Goal: Entertainment & Leisure: Consume media (video, audio)

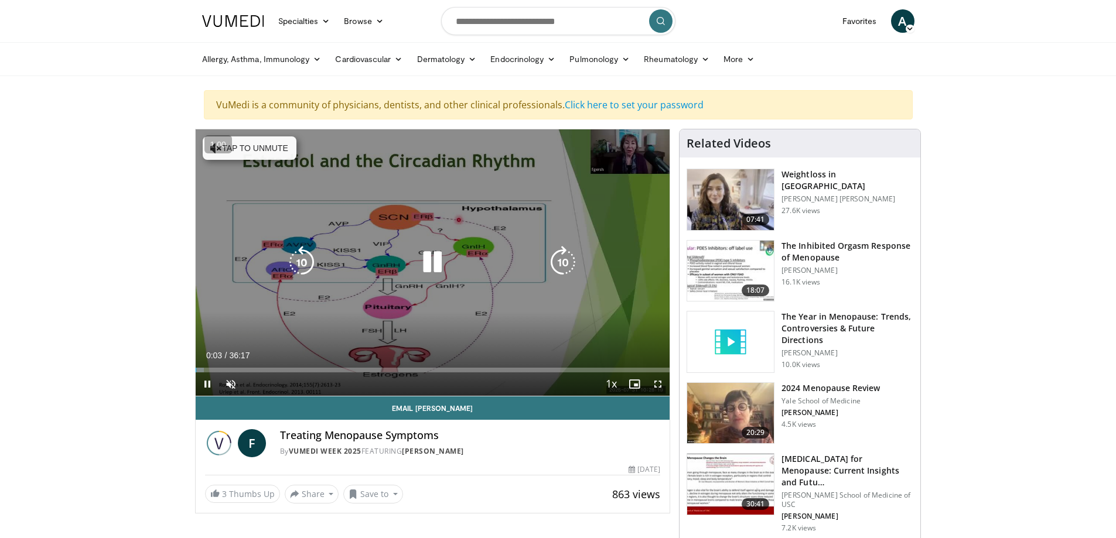
click at [264, 139] on button "Tap to unmute" at bounding box center [250, 147] width 94 height 23
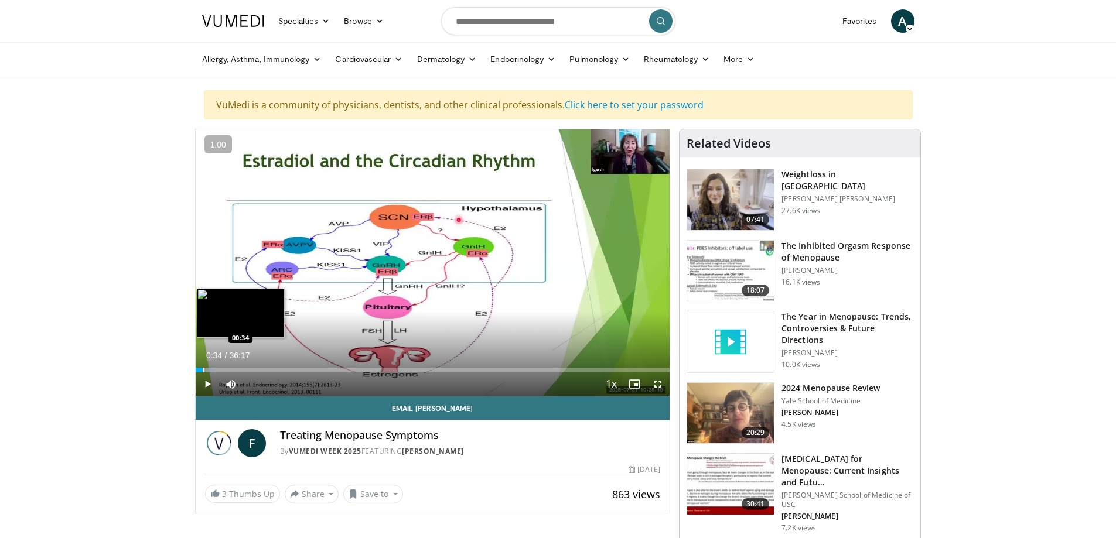
click at [203, 371] on div "Progress Bar" at bounding box center [203, 370] width 1 height 5
drag, startPoint x: 204, startPoint y: 371, endPoint x: 213, endPoint y: 371, distance: 8.8
click at [214, 371] on div "Progress Bar" at bounding box center [214, 370] width 1 height 5
click at [217, 370] on div "Progress Bar" at bounding box center [217, 370] width 1 height 5
click at [220, 368] on div "Progress Bar" at bounding box center [220, 370] width 1 height 5
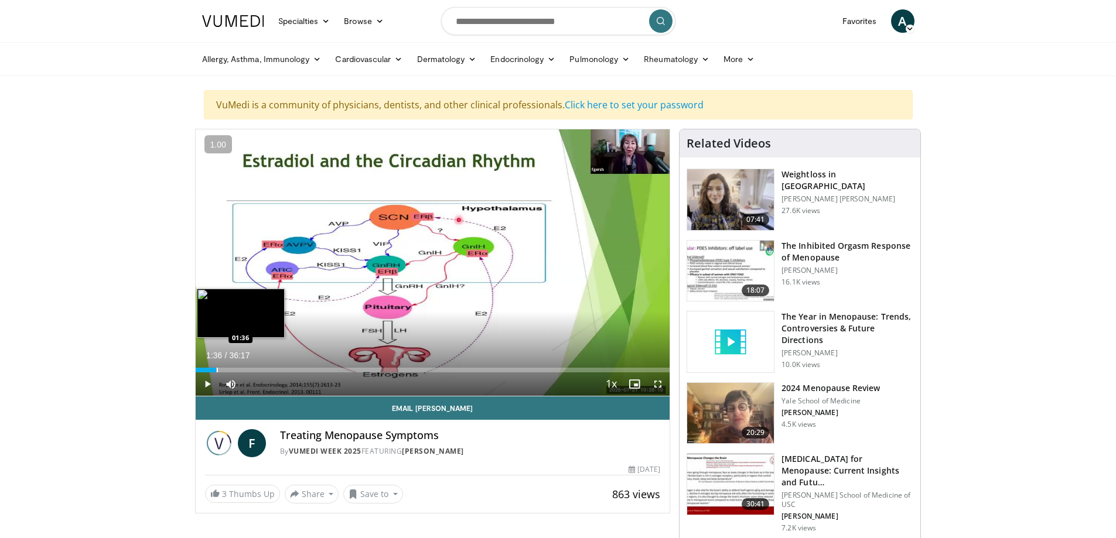
click at [217, 368] on div "Progress Bar" at bounding box center [217, 370] width 1 height 5
drag, startPoint x: 250, startPoint y: 371, endPoint x: 260, endPoint y: 370, distance: 10.6
click at [261, 370] on div "Progress Bar" at bounding box center [261, 370] width 1 height 5
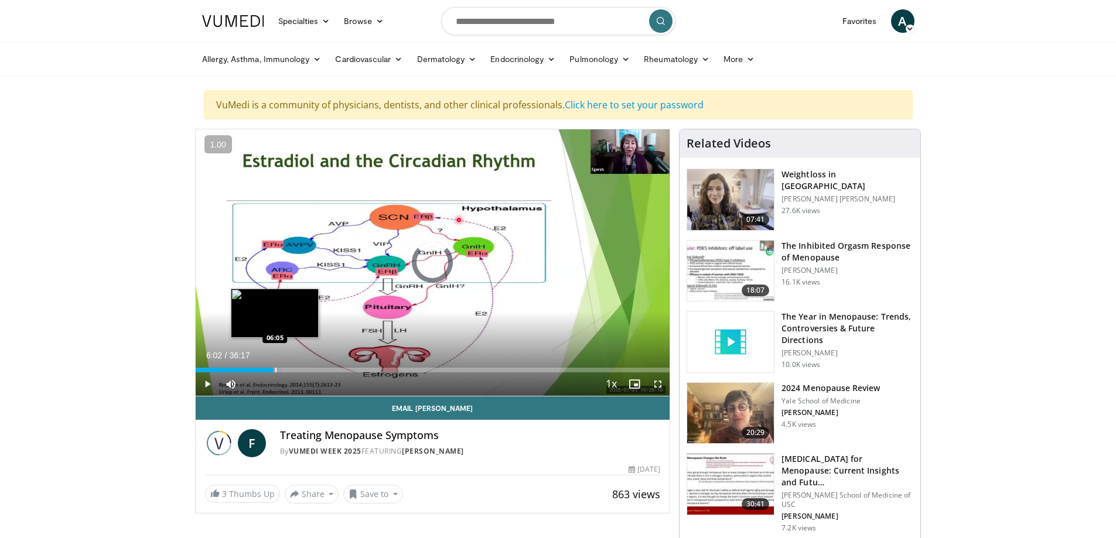
drag, startPoint x: 259, startPoint y: 370, endPoint x: 275, endPoint y: 369, distance: 15.8
click at [275, 369] on div "Progress Bar" at bounding box center [275, 370] width 1 height 5
drag, startPoint x: 279, startPoint y: 371, endPoint x: 285, endPoint y: 371, distance: 6.4
click at [286, 371] on div "Progress Bar" at bounding box center [286, 370] width 1 height 5
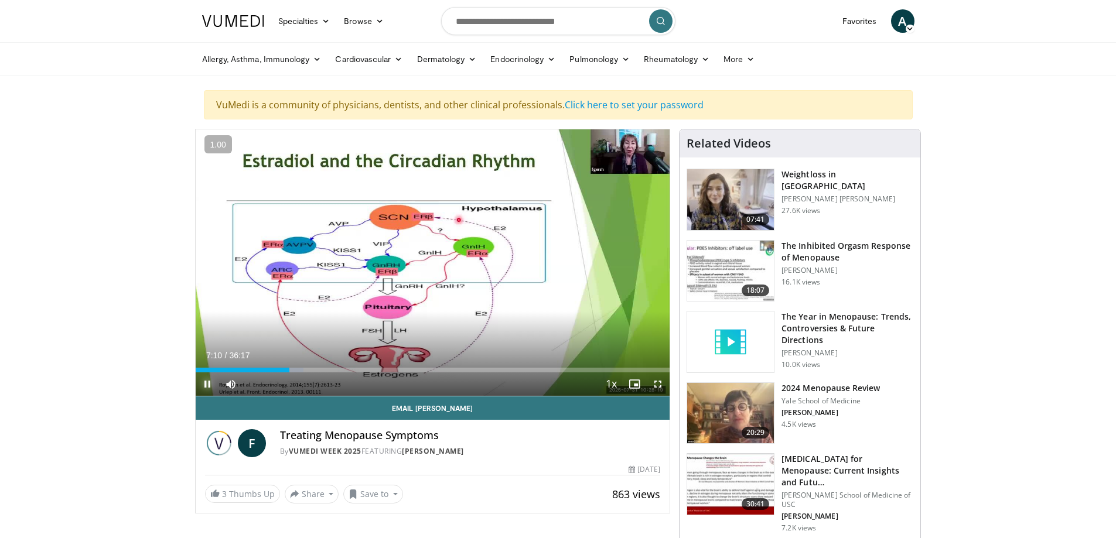
click at [206, 383] on span "Video Player" at bounding box center [207, 384] width 23 height 23
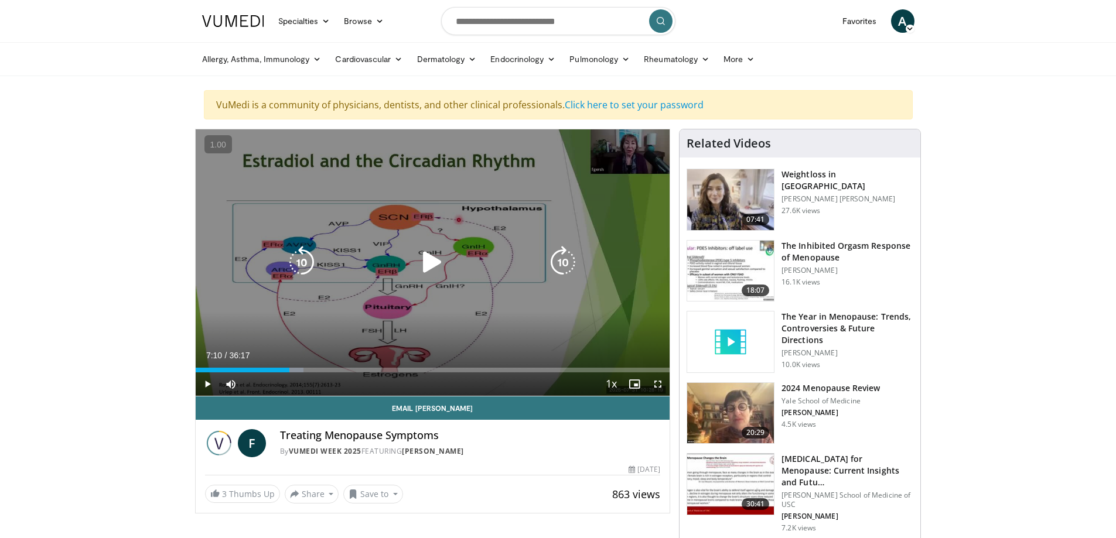
click at [337, 335] on div "10 seconds Tap to unmute" at bounding box center [433, 262] width 474 height 266
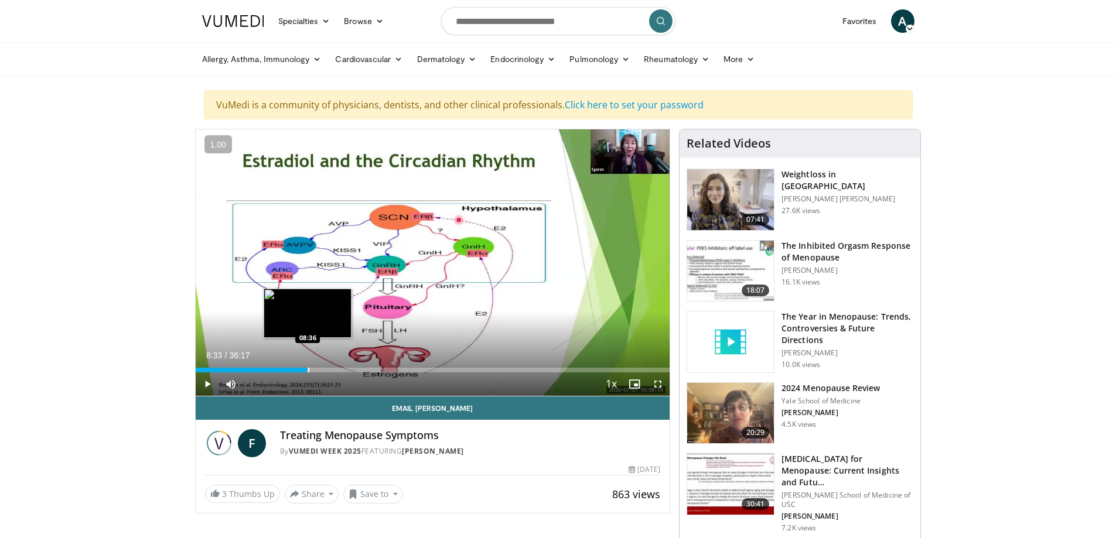
drag, startPoint x: 287, startPoint y: 371, endPoint x: 310, endPoint y: 370, distance: 23.5
click at [309, 370] on div "Progress Bar" at bounding box center [308, 370] width 1 height 5
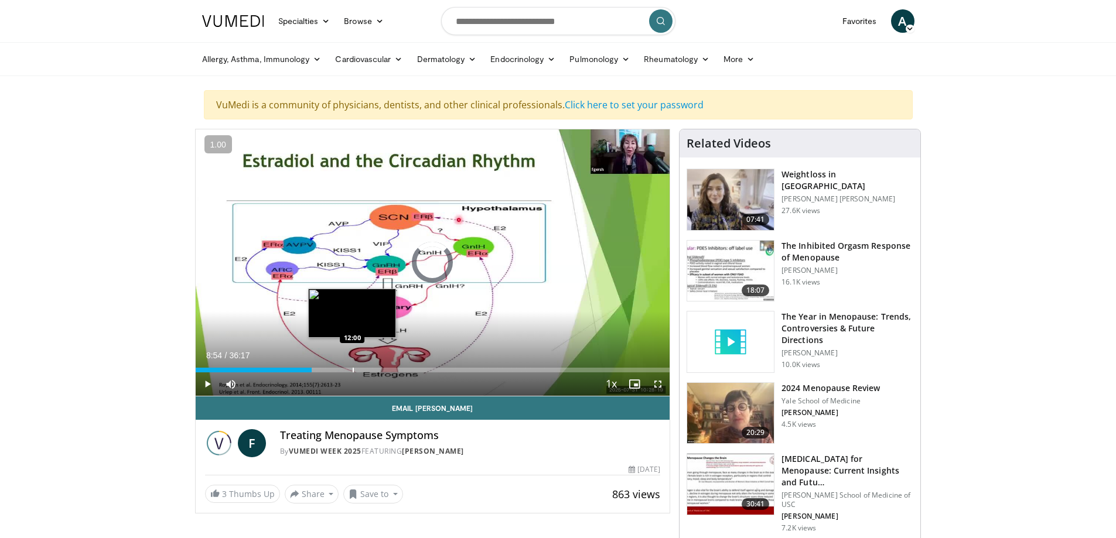
drag, startPoint x: 303, startPoint y: 370, endPoint x: 353, endPoint y: 369, distance: 49.8
click at [353, 369] on div "Progress Bar" at bounding box center [353, 370] width 1 height 5
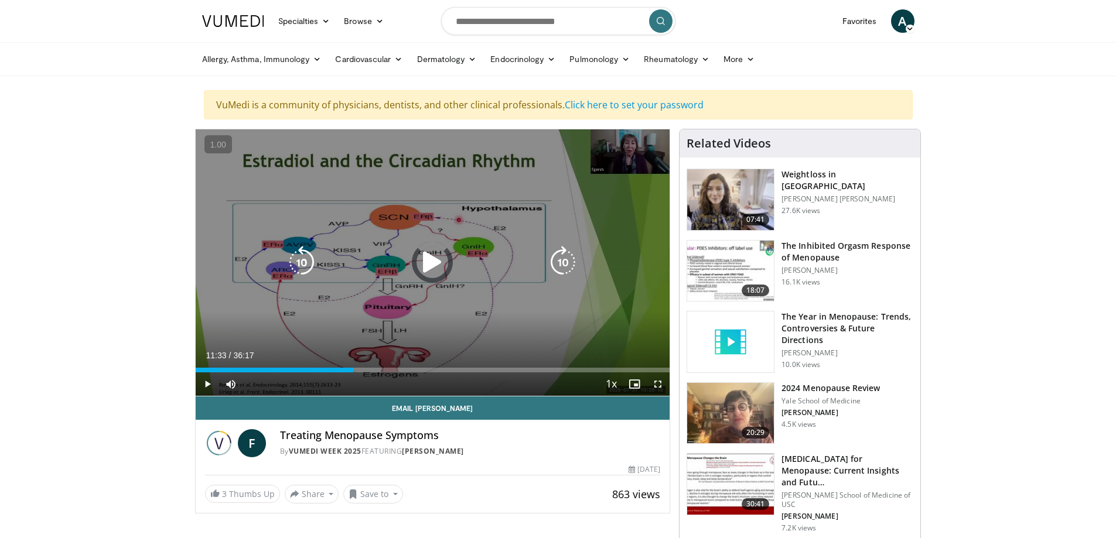
drag, startPoint x: 347, startPoint y: 368, endPoint x: 427, endPoint y: 367, distance: 80.2
click at [427, 367] on div "Loaded : 0.00% 17:25 17:36" at bounding box center [433, 366] width 474 height 11
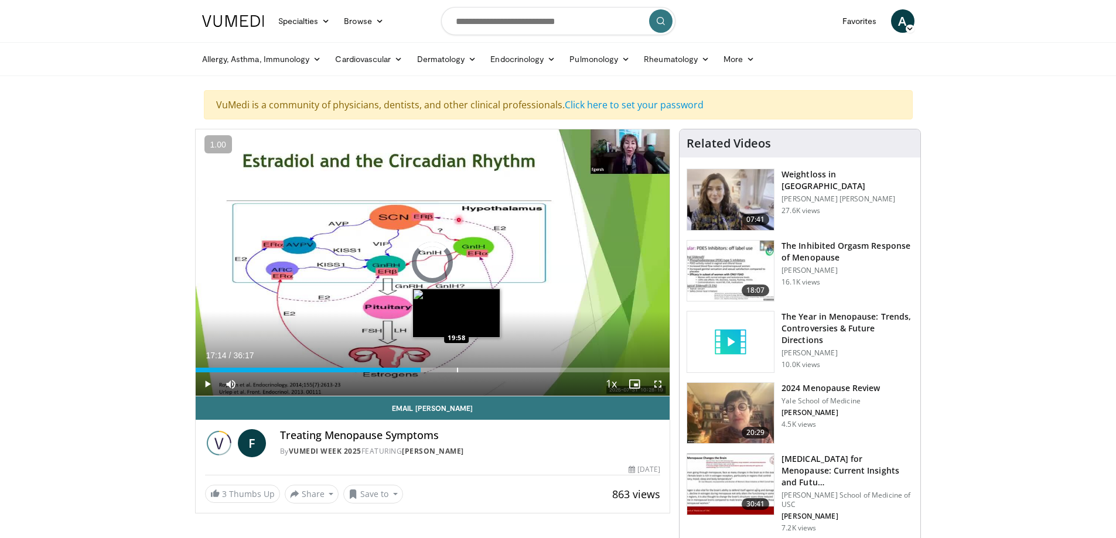
drag, startPoint x: 421, startPoint y: 371, endPoint x: 469, endPoint y: 371, distance: 47.4
click at [458, 371] on div "Progress Bar" at bounding box center [457, 370] width 1 height 5
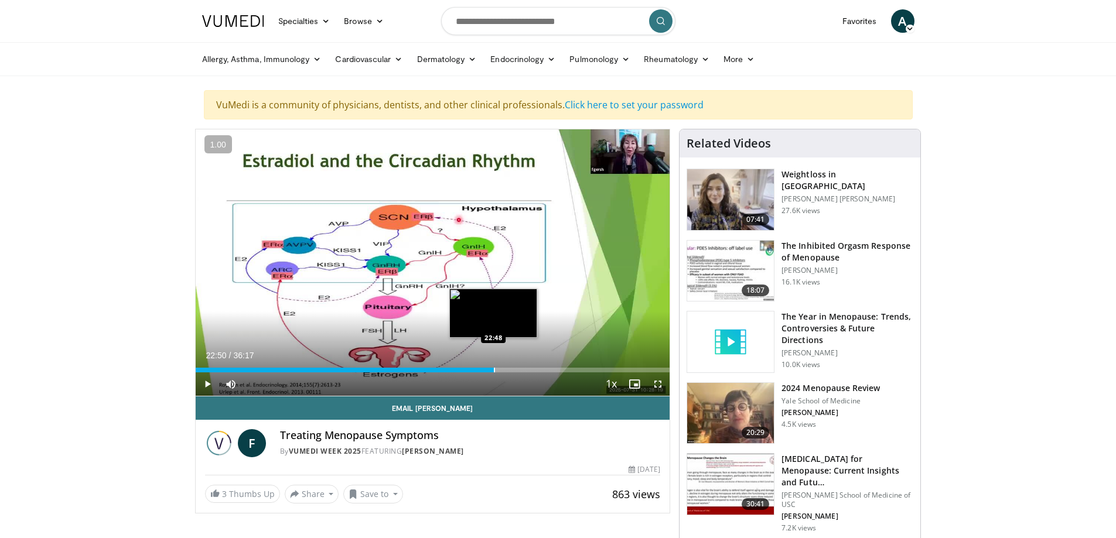
drag, startPoint x: 463, startPoint y: 368, endPoint x: 494, endPoint y: 368, distance: 30.5
click at [494, 368] on div "Progress Bar" at bounding box center [494, 370] width 1 height 5
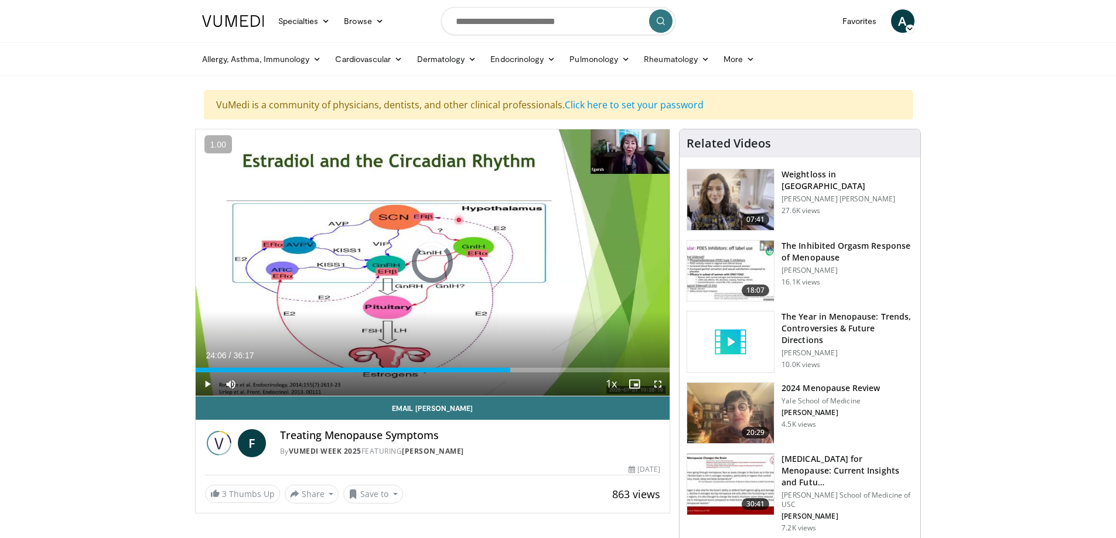
drag, startPoint x: 491, startPoint y: 364, endPoint x: 521, endPoint y: 365, distance: 30.5
click at [521, 365] on div "Loaded : 0.00% 24:54 24:57" at bounding box center [433, 366] width 474 height 11
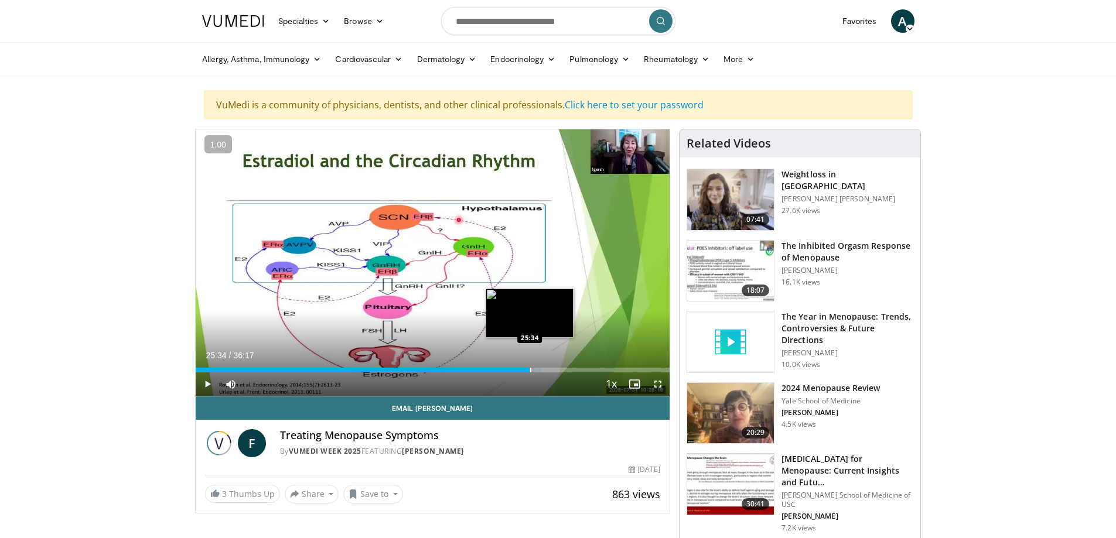
drag, startPoint x: 517, startPoint y: 371, endPoint x: 529, endPoint y: 370, distance: 12.9
click at [530, 370] on div "Progress Bar" at bounding box center [530, 370] width 1 height 5
drag, startPoint x: 529, startPoint y: 370, endPoint x: 556, endPoint y: 371, distance: 26.4
click at [556, 371] on div "Progress Bar" at bounding box center [556, 370] width 1 height 5
drag, startPoint x: 559, startPoint y: 368, endPoint x: 566, endPoint y: 368, distance: 7.0
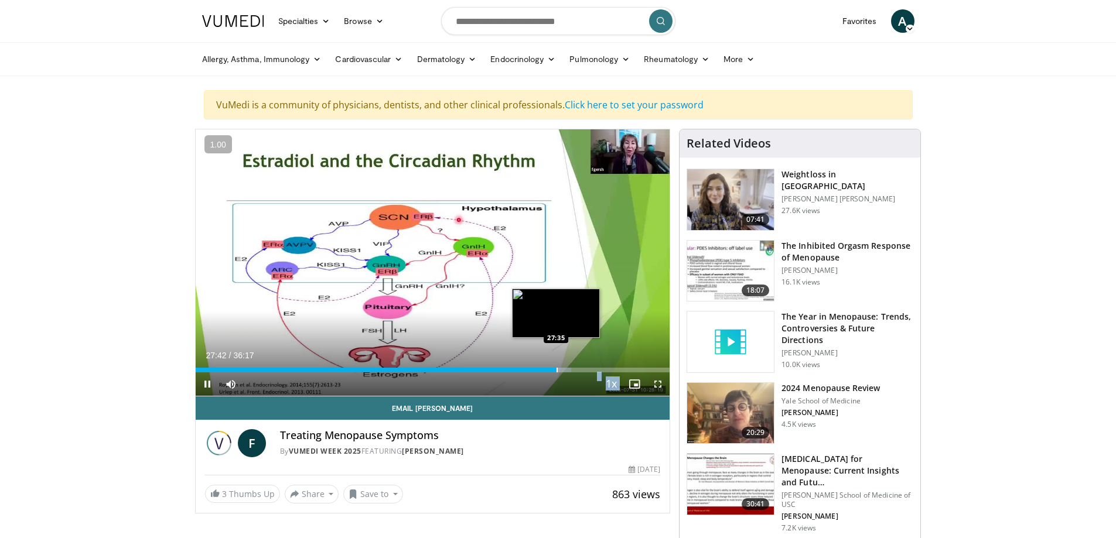
click at [566, 368] on video-js "**********" at bounding box center [433, 262] width 474 height 267
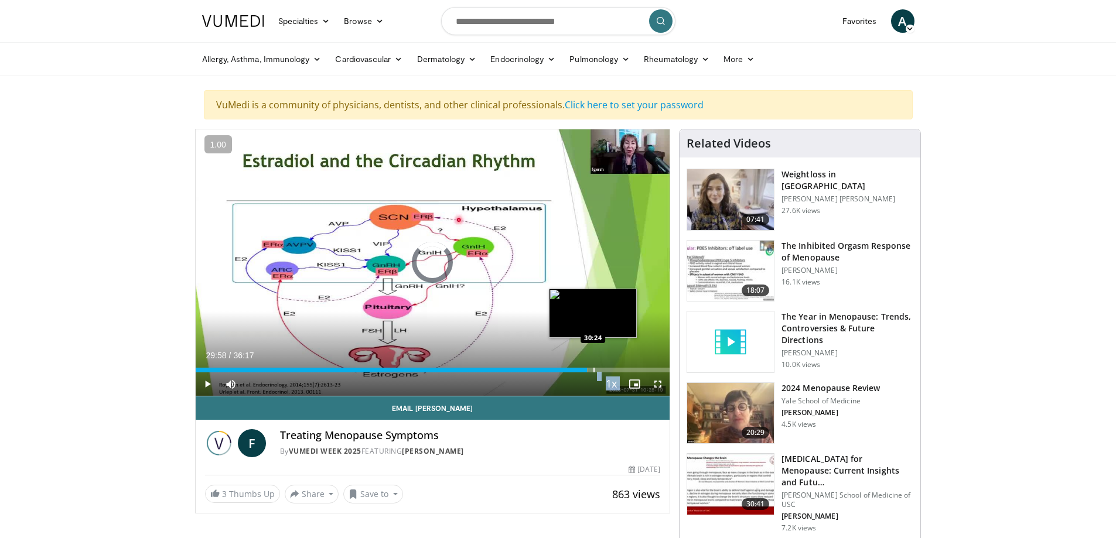
drag, startPoint x: 556, startPoint y: 372, endPoint x: 593, endPoint y: 370, distance: 37.0
click at [593, 370] on div "Loaded : 82.68% 30:22 30:24" at bounding box center [433, 370] width 474 height 5
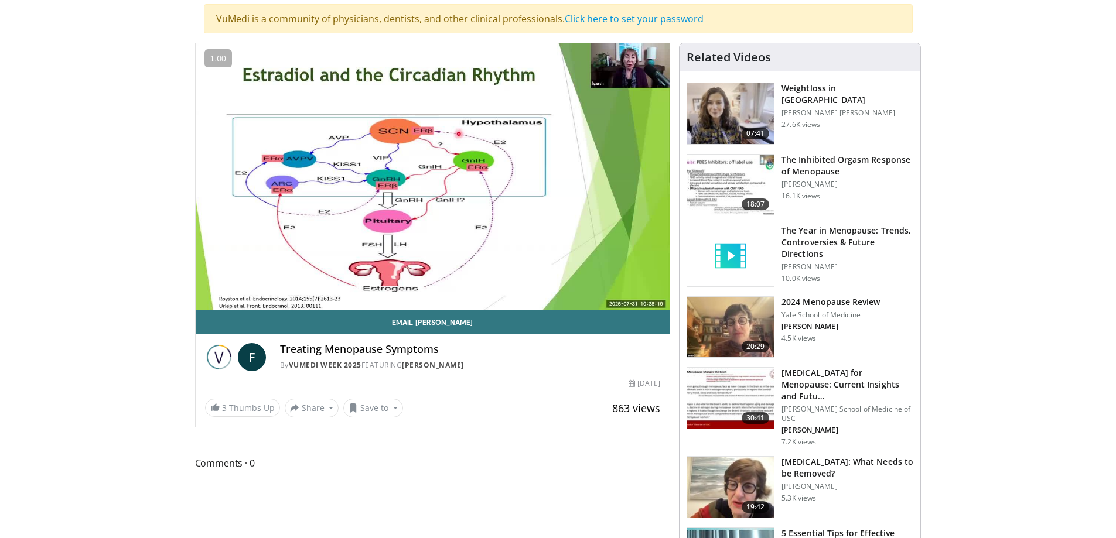
scroll to position [59, 0]
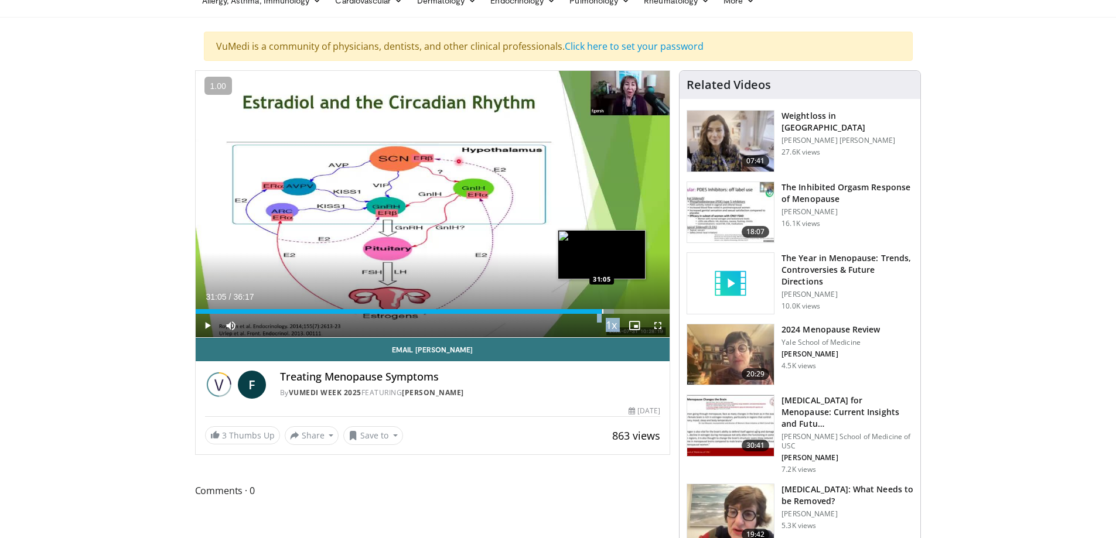
click at [602, 309] on div "Progress Bar" at bounding box center [602, 311] width 1 height 5
drag, startPoint x: 602, startPoint y: 309, endPoint x: 614, endPoint y: 309, distance: 12.9
click at [615, 309] on div "Progress Bar" at bounding box center [615, 311] width 1 height 5
drag, startPoint x: 614, startPoint y: 309, endPoint x: 626, endPoint y: 309, distance: 11.1
click at [626, 309] on div "Progress Bar" at bounding box center [626, 311] width 1 height 5
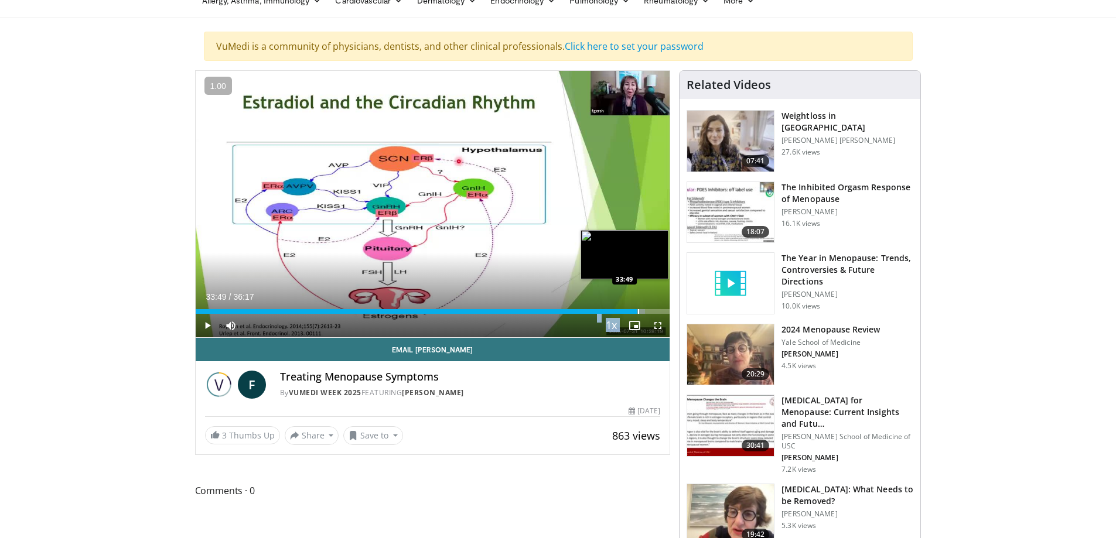
drag, startPoint x: 621, startPoint y: 310, endPoint x: 637, endPoint y: 310, distance: 15.8
click at [637, 310] on div "Loaded : 94.77% 33:46 33:49" at bounding box center [433, 311] width 474 height 5
drag, startPoint x: 638, startPoint y: 313, endPoint x: 644, endPoint y: 313, distance: 6.4
click at [645, 313] on div "Progress Bar" at bounding box center [645, 311] width 1 height 5
drag, startPoint x: 644, startPoint y: 313, endPoint x: 654, endPoint y: 313, distance: 10.0
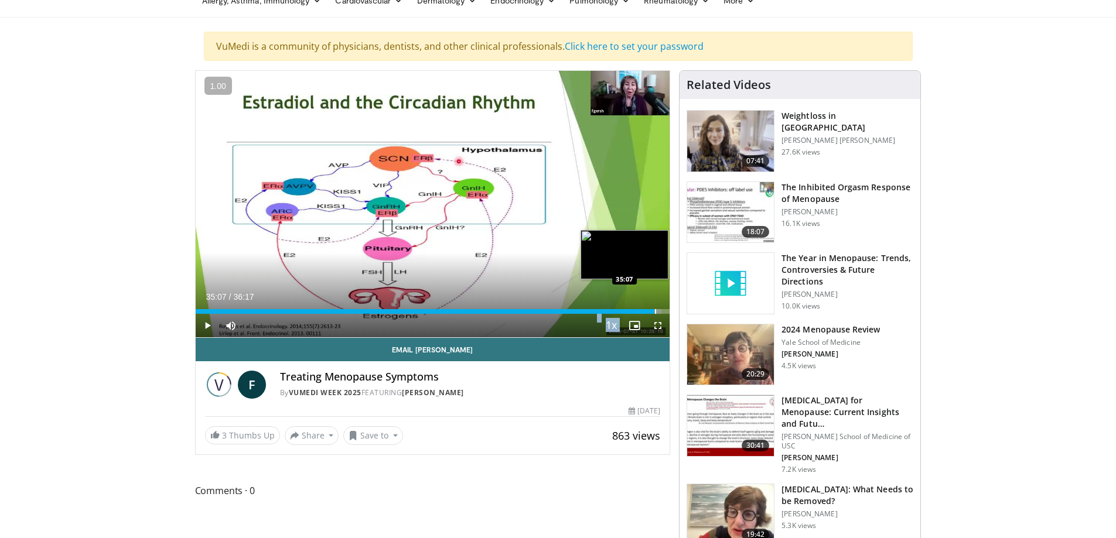
click at [655, 313] on div "Progress Bar" at bounding box center [655, 311] width 1 height 5
click at [659, 313] on div "Progress Bar" at bounding box center [659, 311] width 1 height 5
click at [662, 313] on div "Progress Bar" at bounding box center [662, 311] width 1 height 5
click at [666, 313] on div "Progress Bar" at bounding box center [666, 311] width 1 height 5
click at [668, 313] on div "Progress Bar" at bounding box center [668, 311] width 1 height 5
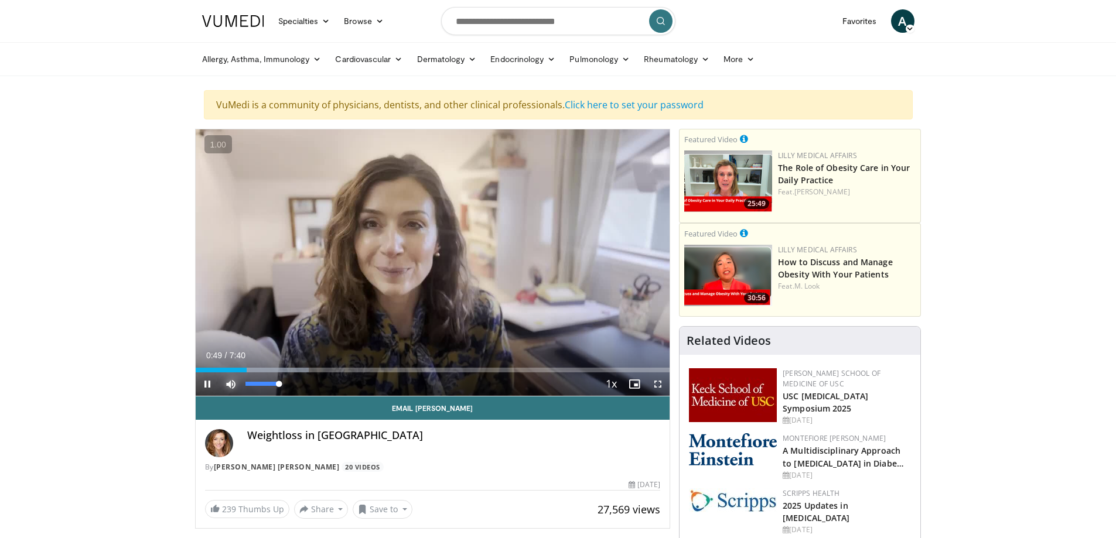
click at [225, 390] on span "Video Player" at bounding box center [230, 384] width 23 height 23
click at [210, 382] on span "Video Player" at bounding box center [207, 384] width 23 height 23
